Goal: Entertainment & Leisure: Consume media (video, audio)

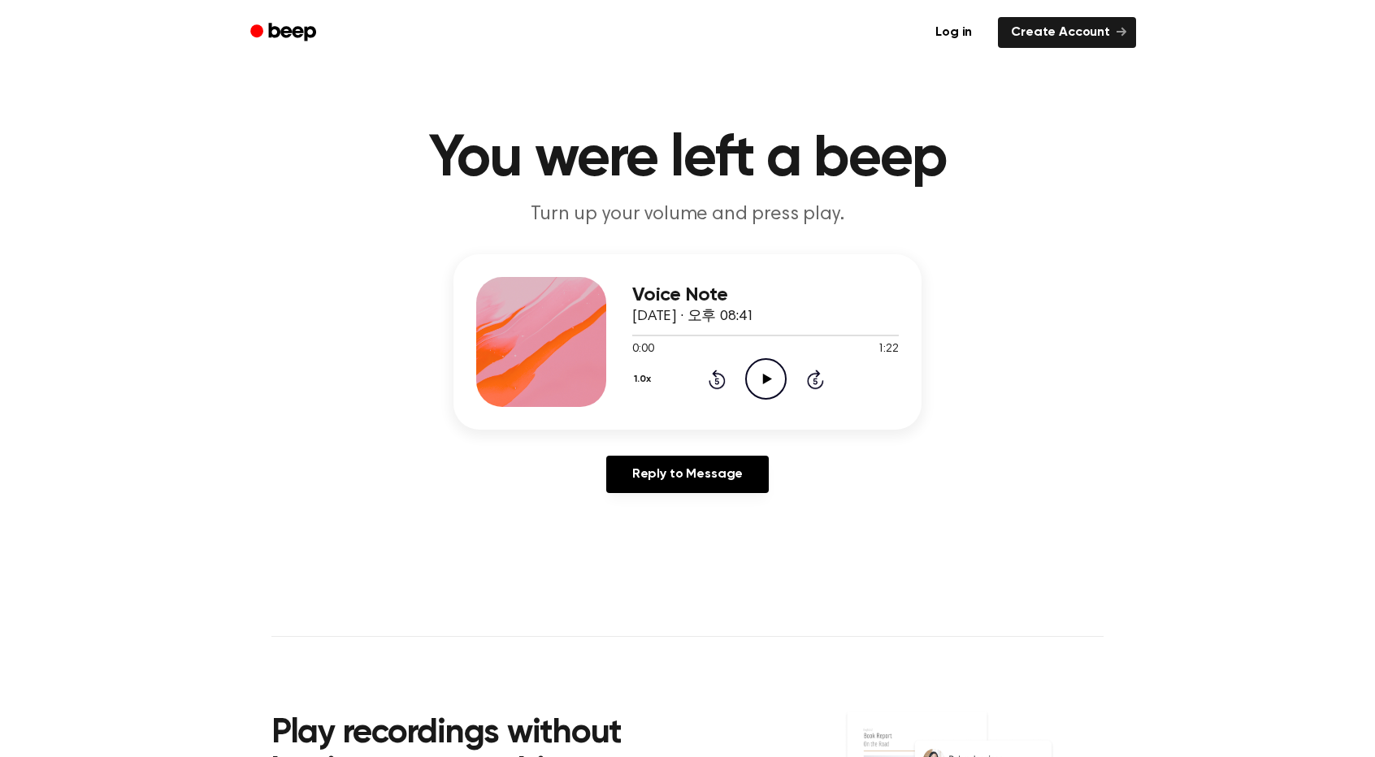
click at [772, 386] on icon "Play Audio" at bounding box center [765, 378] width 41 height 41
click at [645, 383] on button "1.0x" at bounding box center [644, 380] width 24 height 28
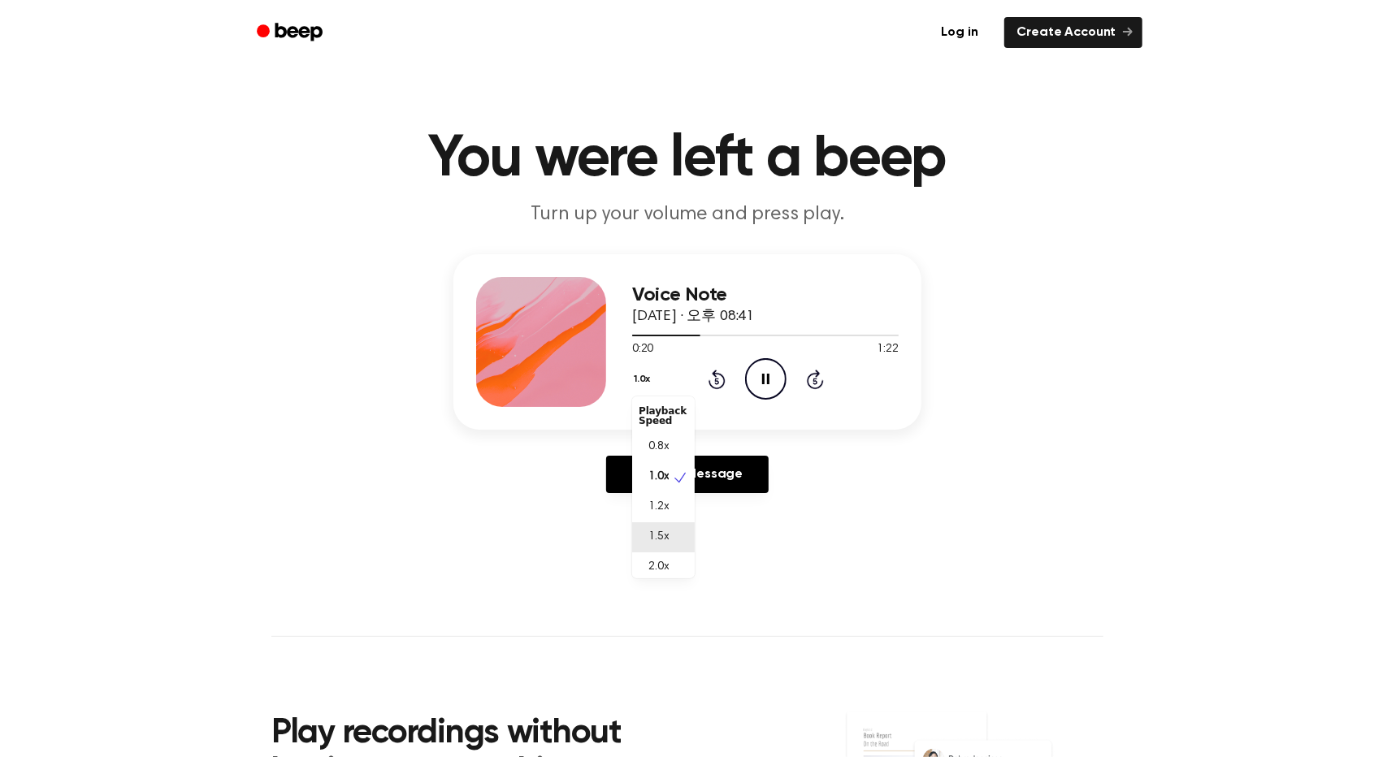
click at [685, 535] on div "1.5x" at bounding box center [663, 538] width 63 height 30
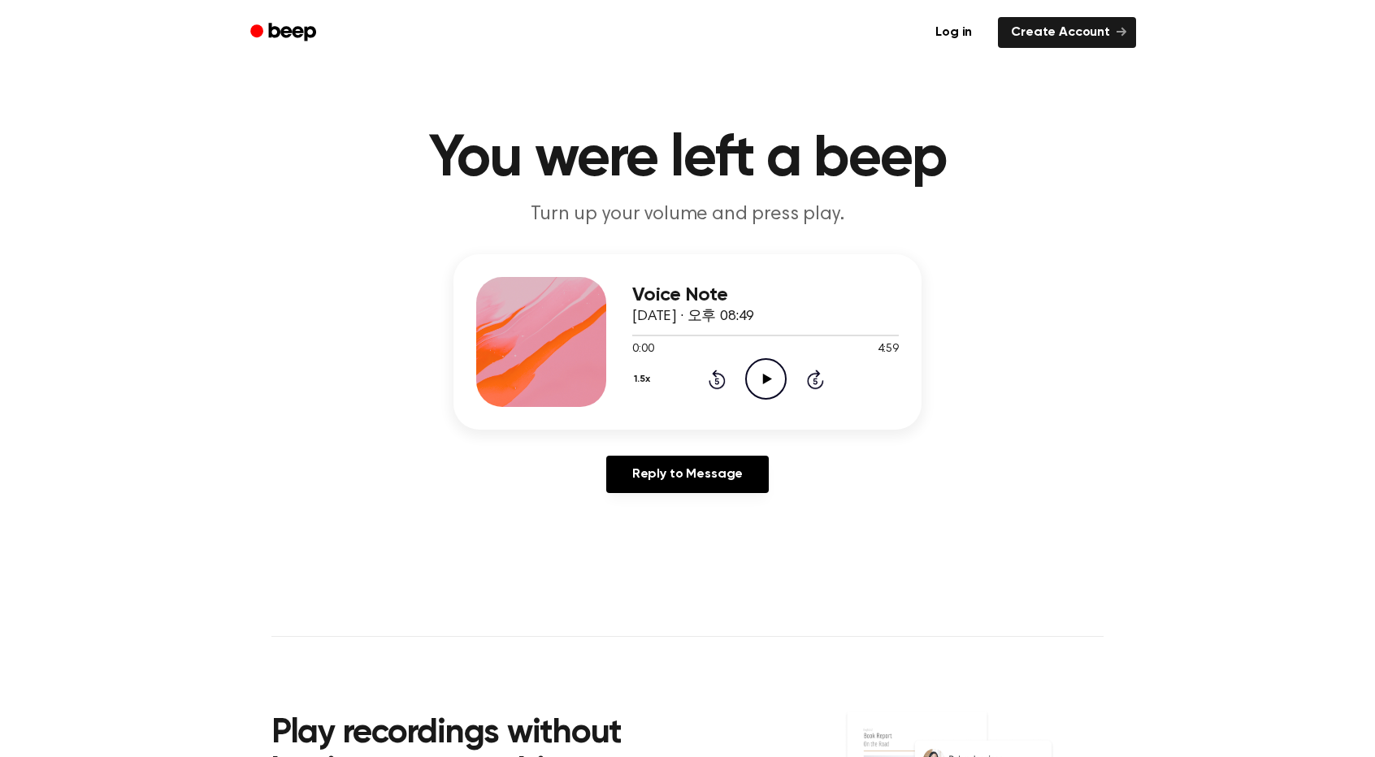
click at [762, 390] on icon "Play Audio" at bounding box center [765, 378] width 41 height 41
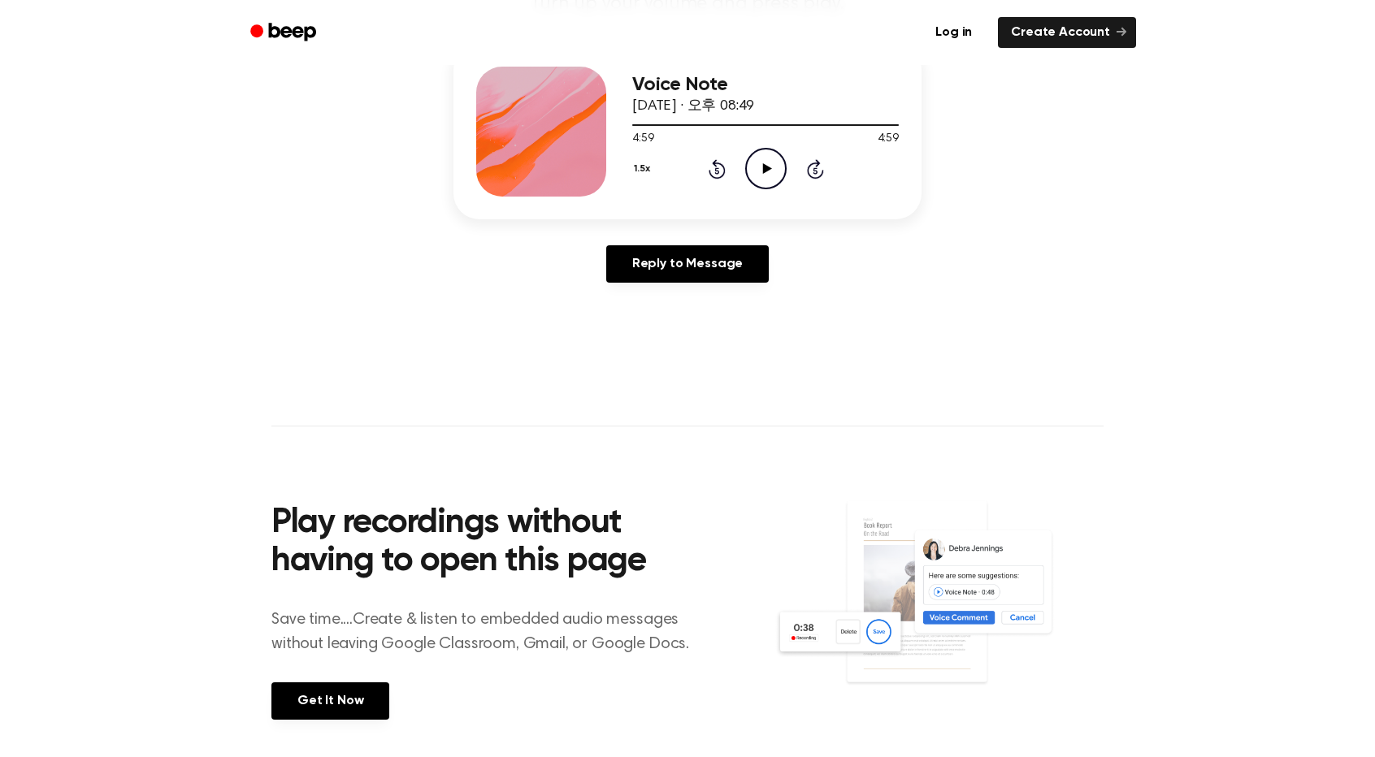
scroll to position [244, 0]
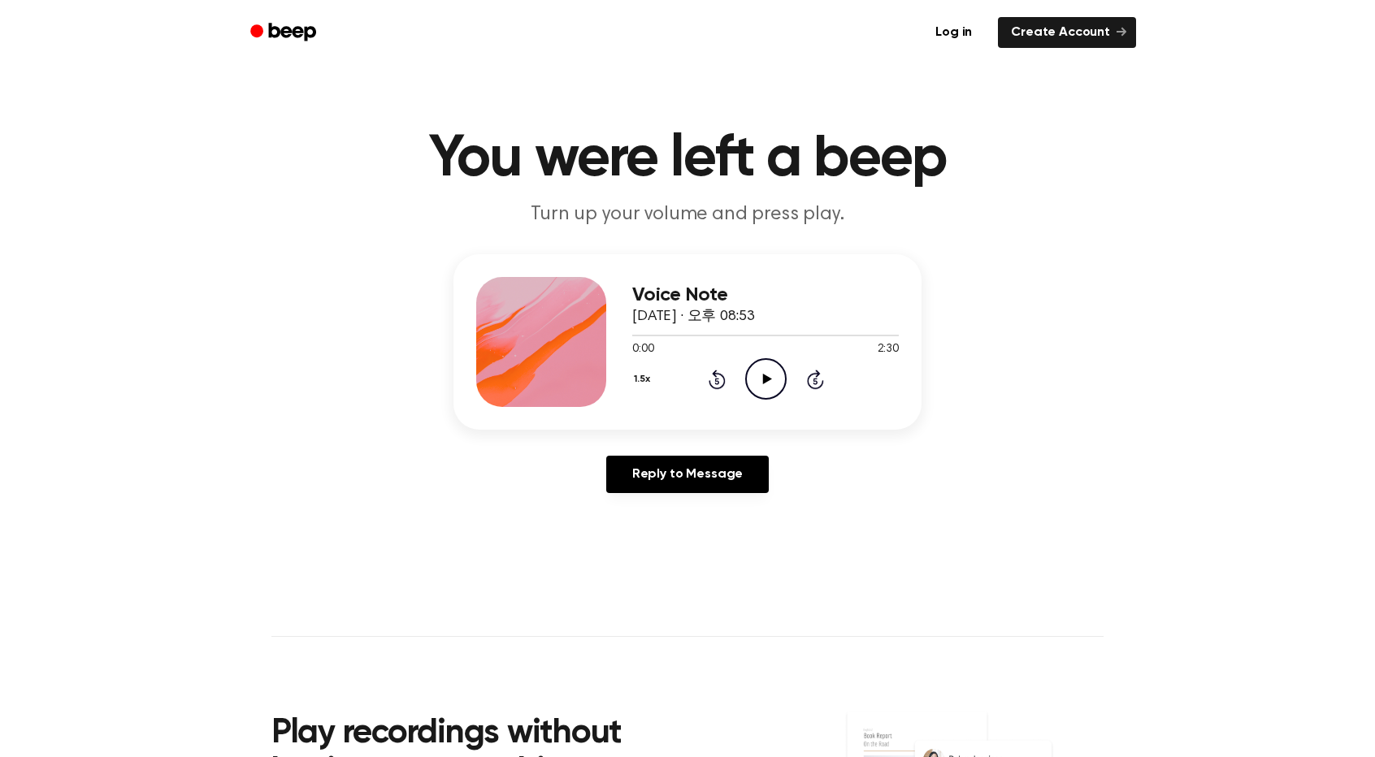
click at [769, 372] on icon "Play Audio" at bounding box center [765, 378] width 41 height 41
click at [883, 337] on div at bounding box center [765, 334] width 267 height 13
click at [764, 380] on icon "Pause Audio" at bounding box center [765, 378] width 41 height 41
